Goal: Navigation & Orientation: Go to known website

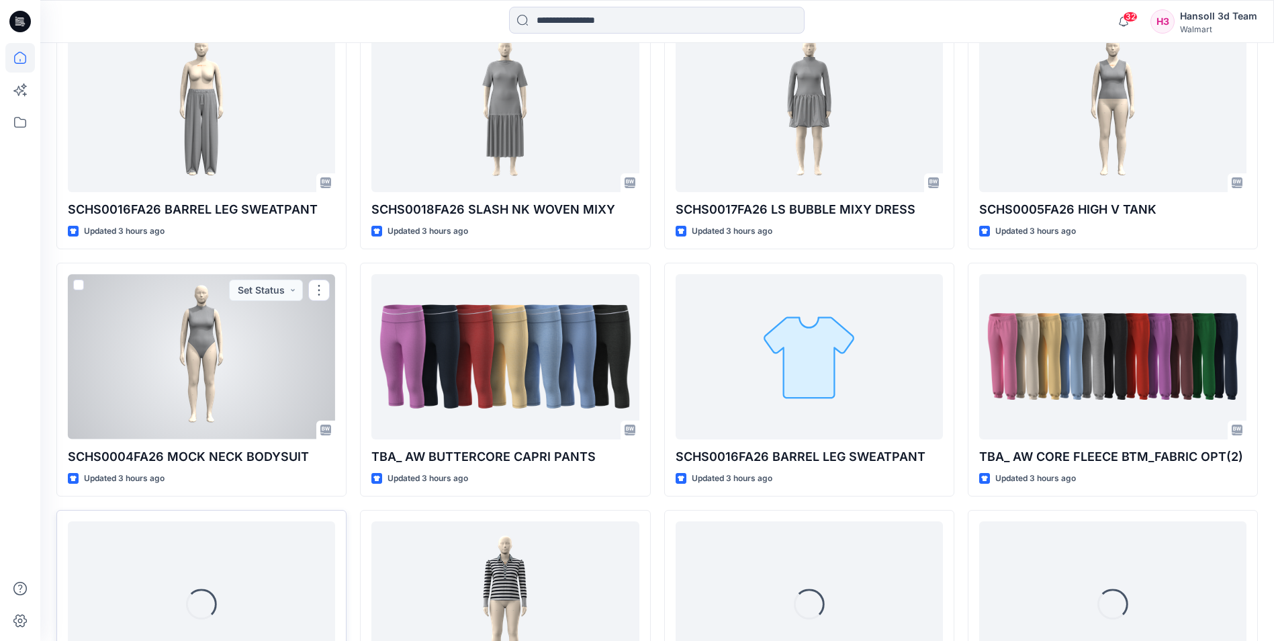
scroll to position [1521, 0]
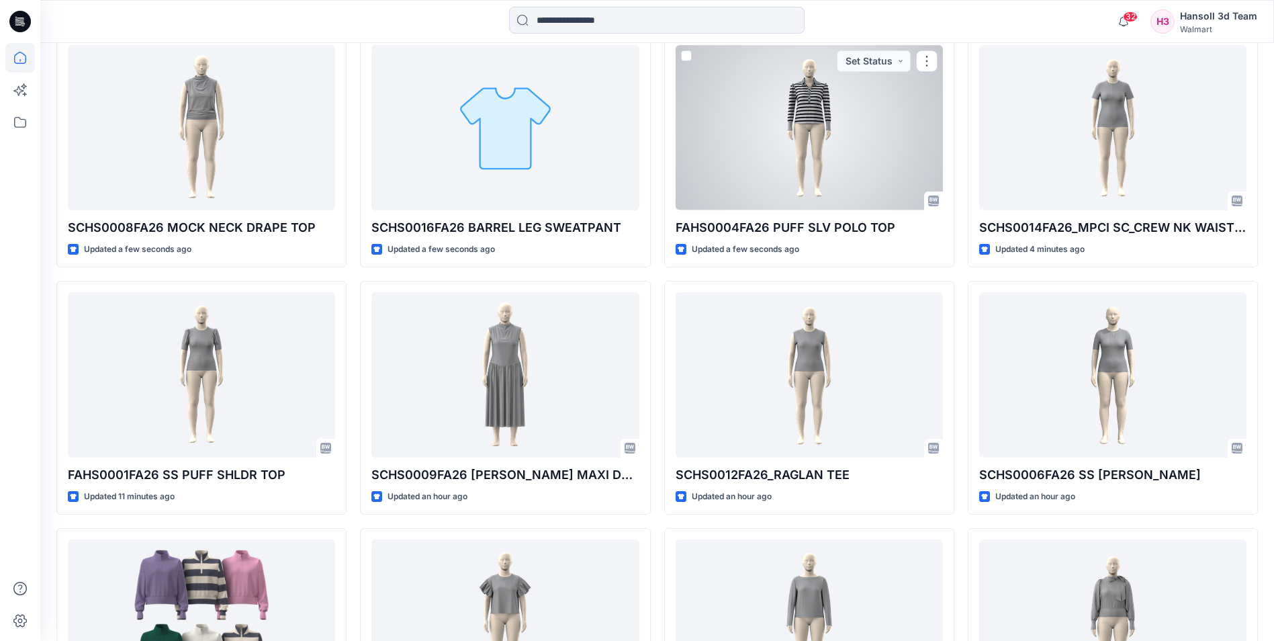
scroll to position [403, 0]
